Goal: Obtain resource: Download file/media

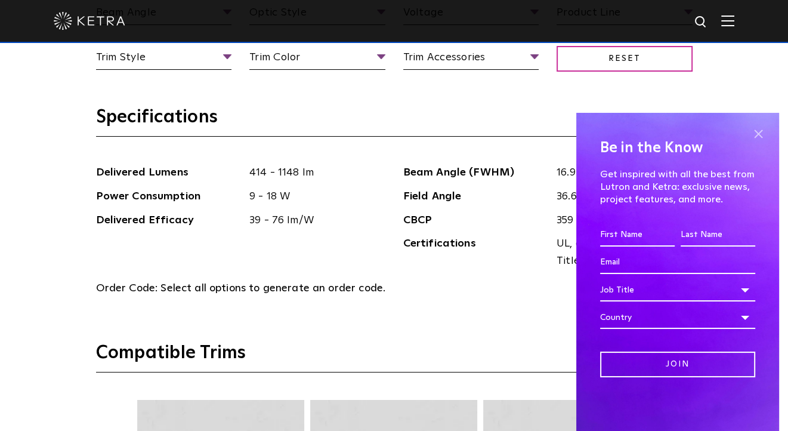
click at [758, 134] on span at bounding box center [758, 134] width 18 height 18
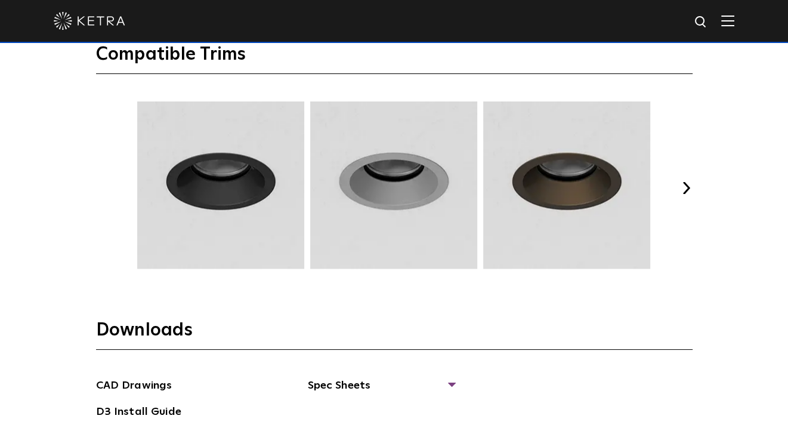
scroll to position [1730, 0]
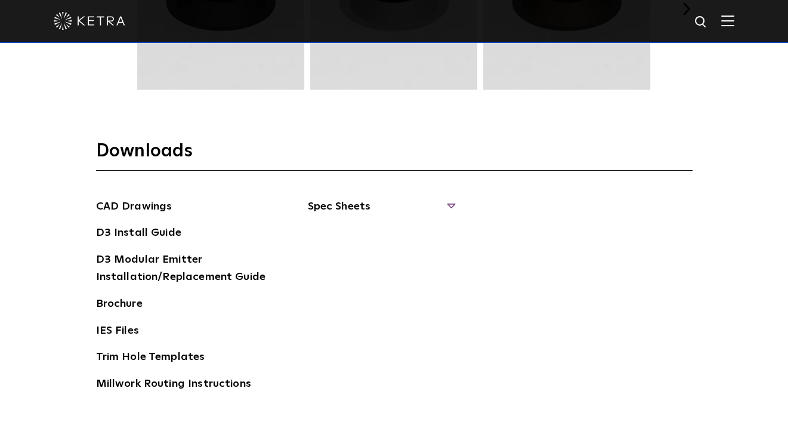
click at [449, 205] on span "Spec Sheets" at bounding box center [381, 211] width 146 height 26
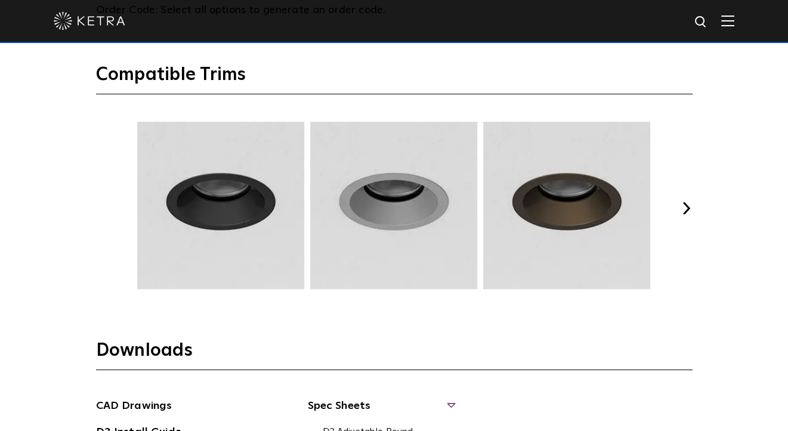
scroll to position [1551, 0]
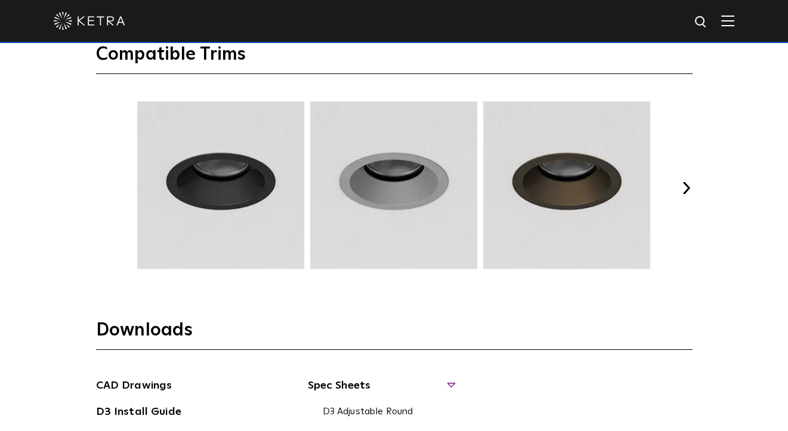
click at [686, 184] on button "Next" at bounding box center [687, 188] width 12 height 12
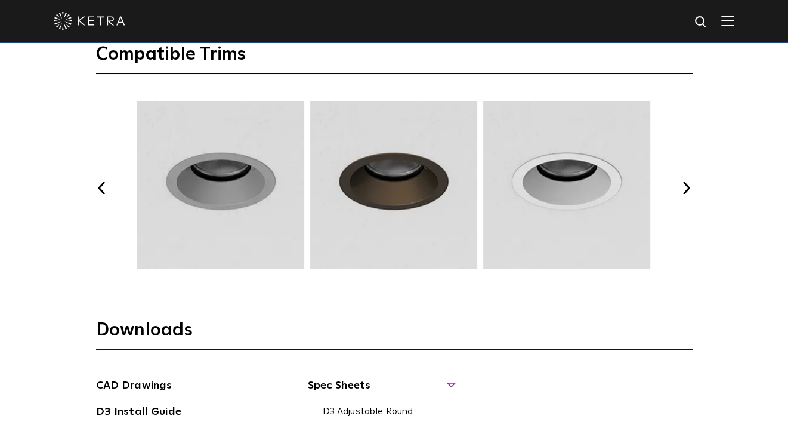
click at [686, 184] on button "Next" at bounding box center [687, 188] width 12 height 12
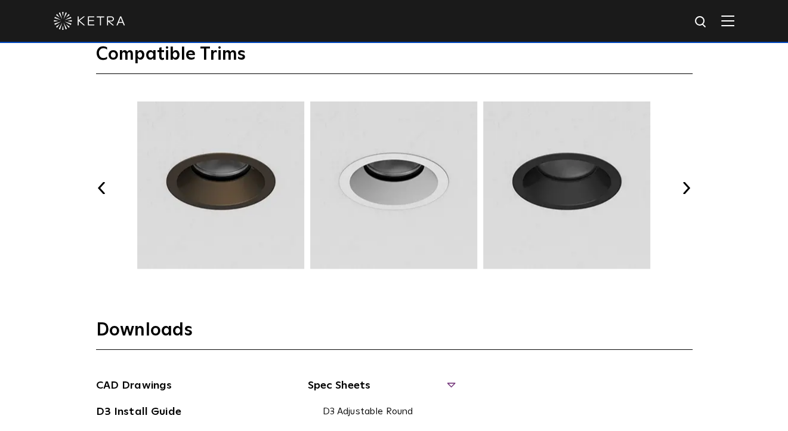
click at [693, 184] on div "Select Your Specs Options Fixture Type Fixture Type Adjustable Fixed Wall Wash …" at bounding box center [394, 63] width 621 height 1060
click at [699, 187] on div "Select Your Specs Options Fixture Type Fixture Type Adjustable Fixed Wall Wash …" at bounding box center [394, 63] width 621 height 1060
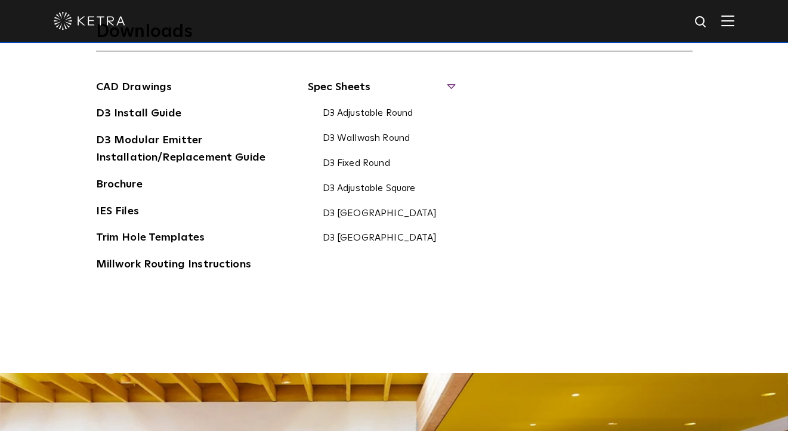
scroll to position [1730, 0]
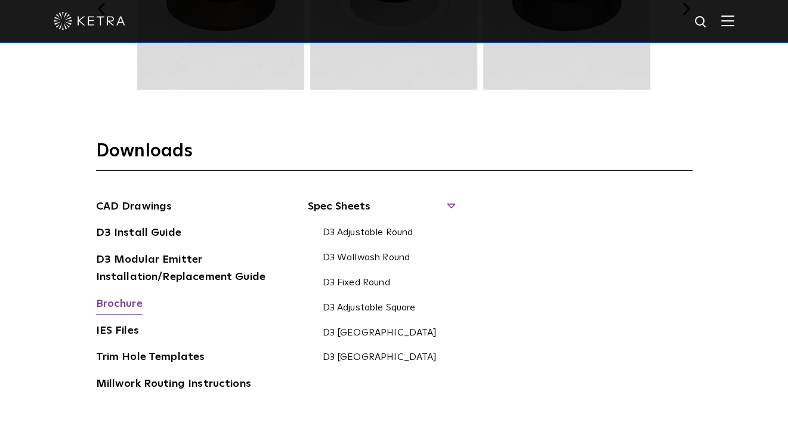
click at [131, 302] on link "Brochure" at bounding box center [119, 304] width 47 height 19
click at [136, 304] on link "Brochure" at bounding box center [119, 304] width 47 height 19
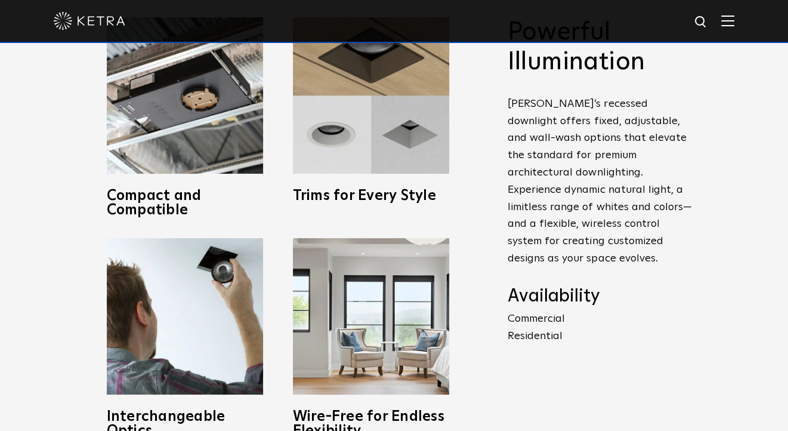
scroll to position [418, 0]
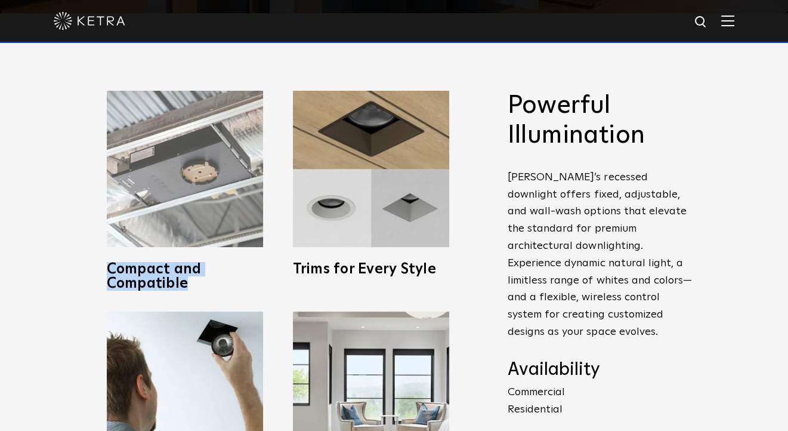
drag, startPoint x: 107, startPoint y: 271, endPoint x: 191, endPoint y: 287, distance: 85.5
click at [191, 287] on h3 "Compact and Compatible" at bounding box center [185, 276] width 156 height 29
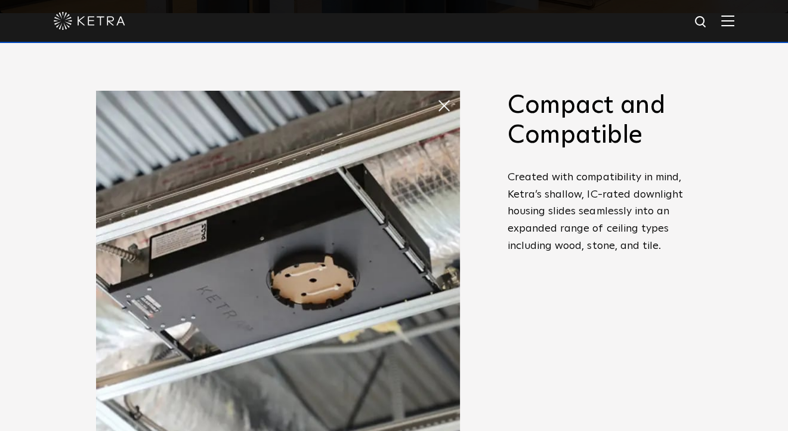
copy h3 "Compact and Compatible"
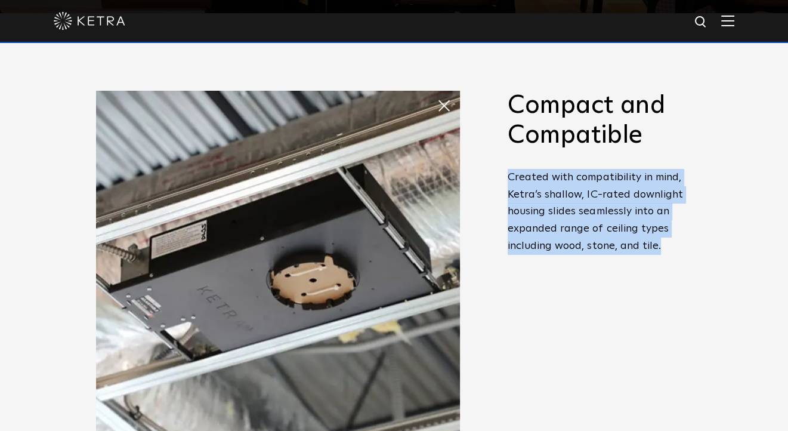
drag, startPoint x: 508, startPoint y: 181, endPoint x: 665, endPoint y: 246, distance: 169.9
click at [665, 246] on p "Created with compatibility in mind, Ketra’s shallow, IC-rated downlight housing…" at bounding box center [600, 212] width 185 height 86
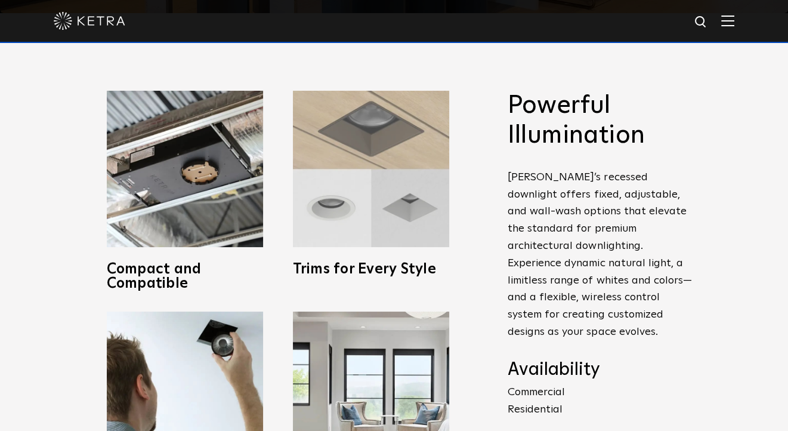
click at [376, 220] on img at bounding box center [371, 169] width 156 height 156
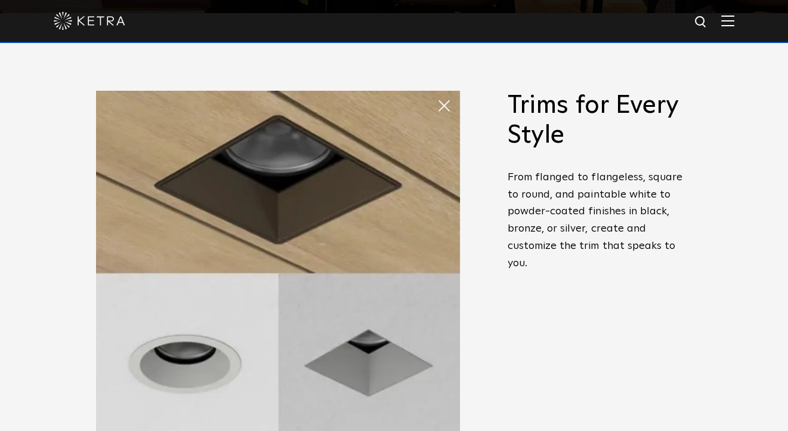
click at [64, 320] on div "Powerful Illumination [PERSON_NAME]’s recessed downlight offers fixed, adjustab…" at bounding box center [394, 301] width 788 height 576
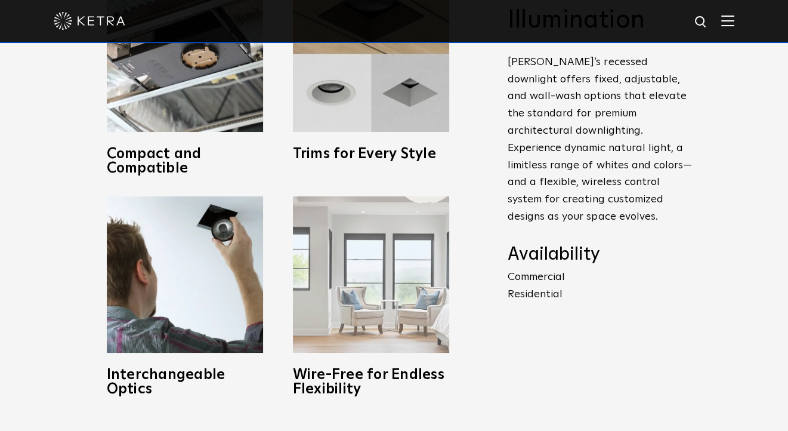
scroll to position [537, 0]
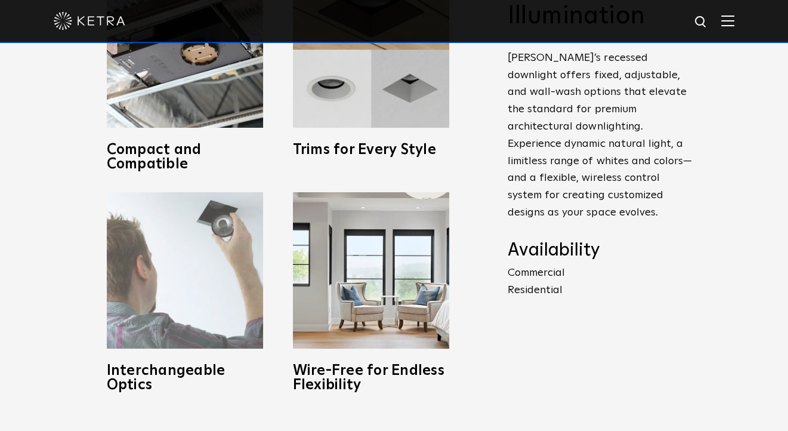
click at [210, 254] on img at bounding box center [185, 270] width 156 height 156
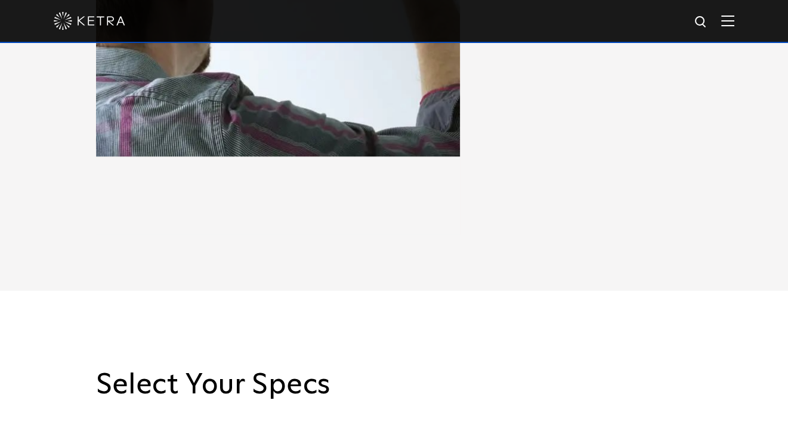
scroll to position [418, 0]
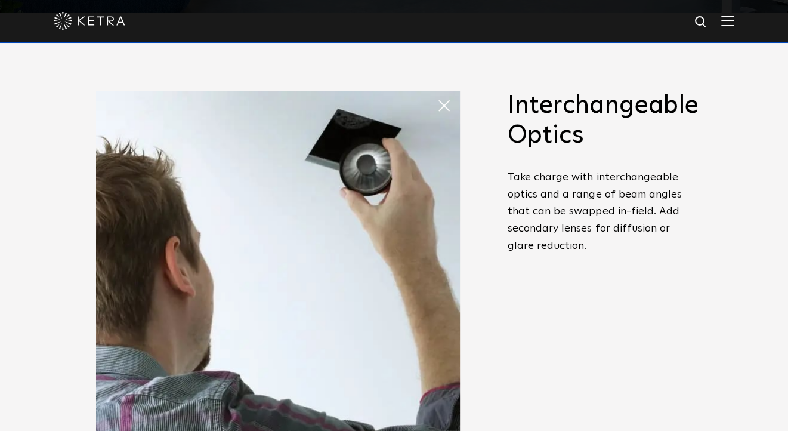
click at [437, 94] on span at bounding box center [437, 94] width 0 height 0
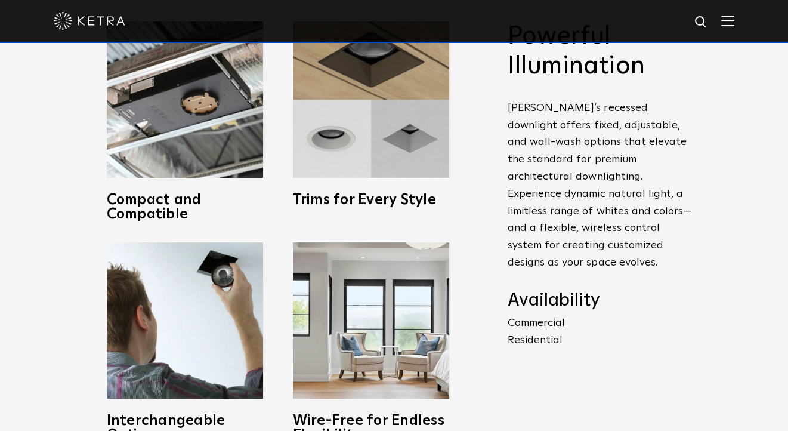
scroll to position [537, 0]
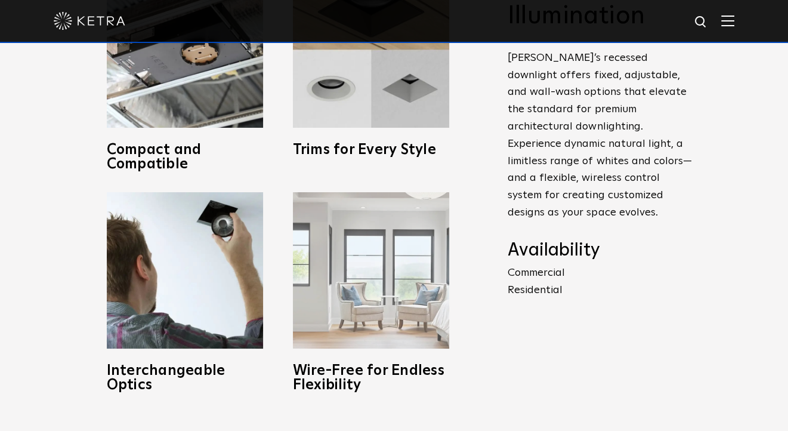
click at [376, 267] on img at bounding box center [371, 270] width 156 height 156
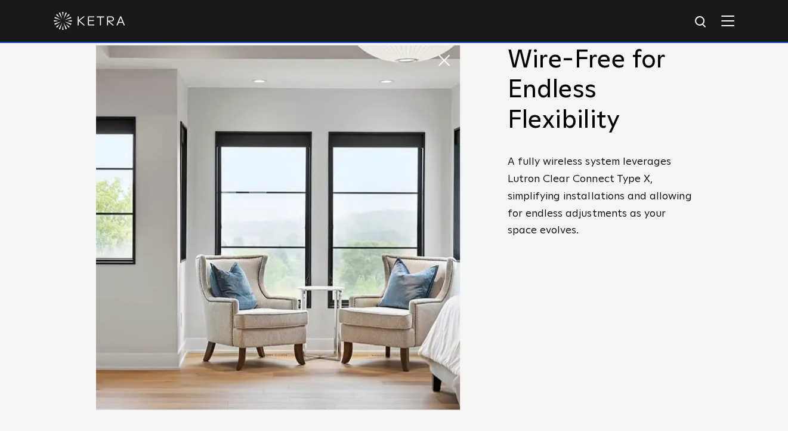
scroll to position [418, 0]
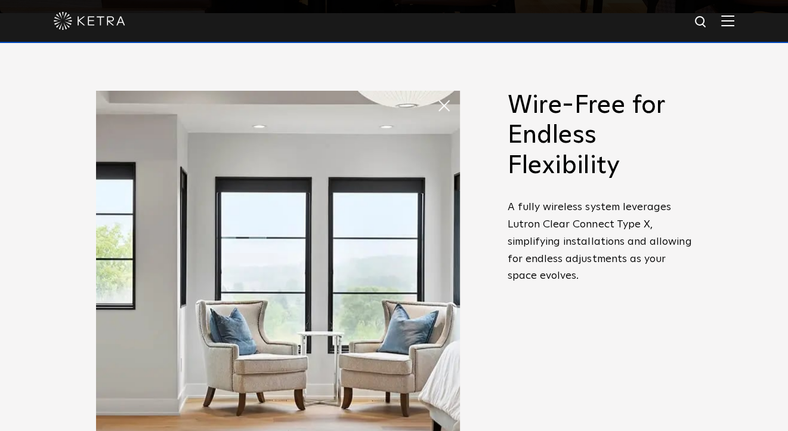
click at [437, 94] on span at bounding box center [437, 94] width 0 height 0
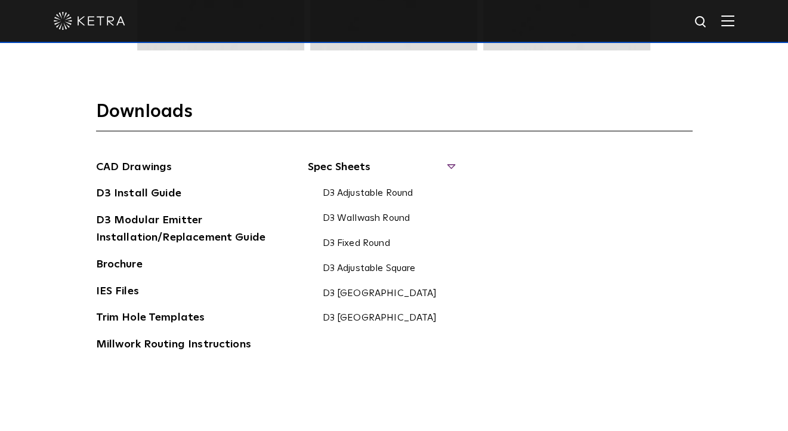
scroll to position [1790, 0]
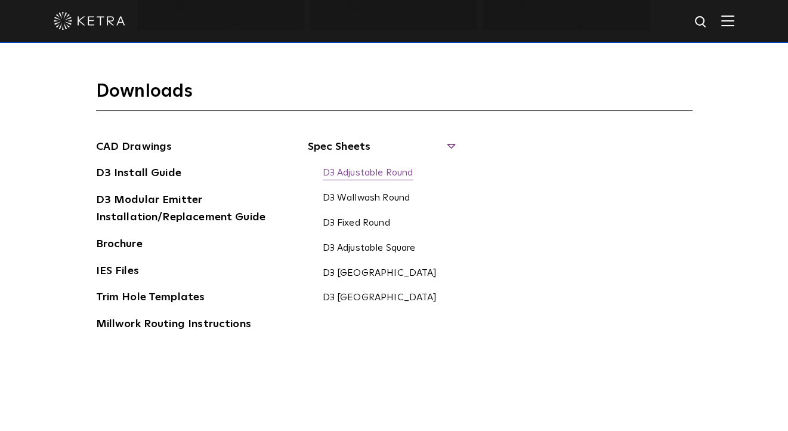
click at [394, 173] on link "D3 Adjustable Round" at bounding box center [368, 173] width 91 height 13
